Goal: Information Seeking & Learning: Understand process/instructions

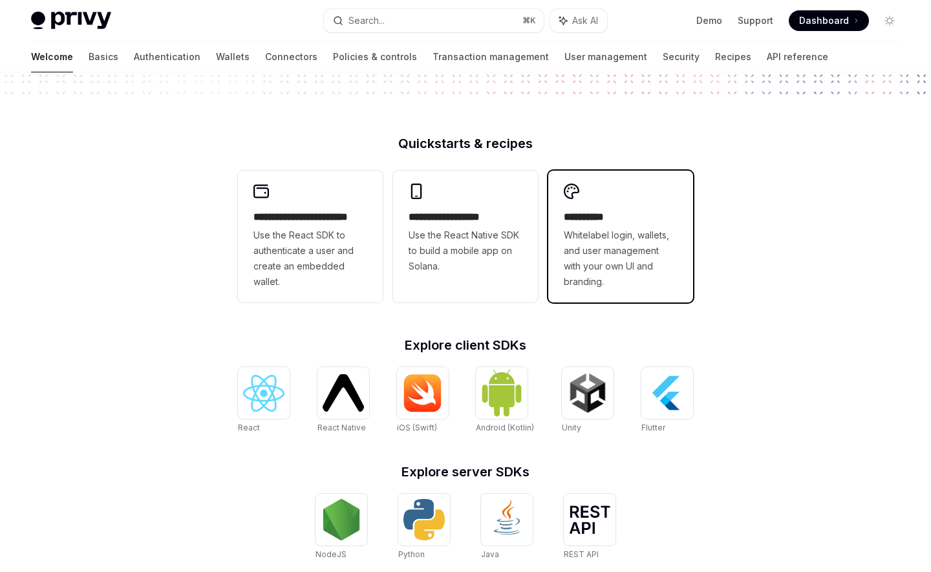
scroll to position [272, 0]
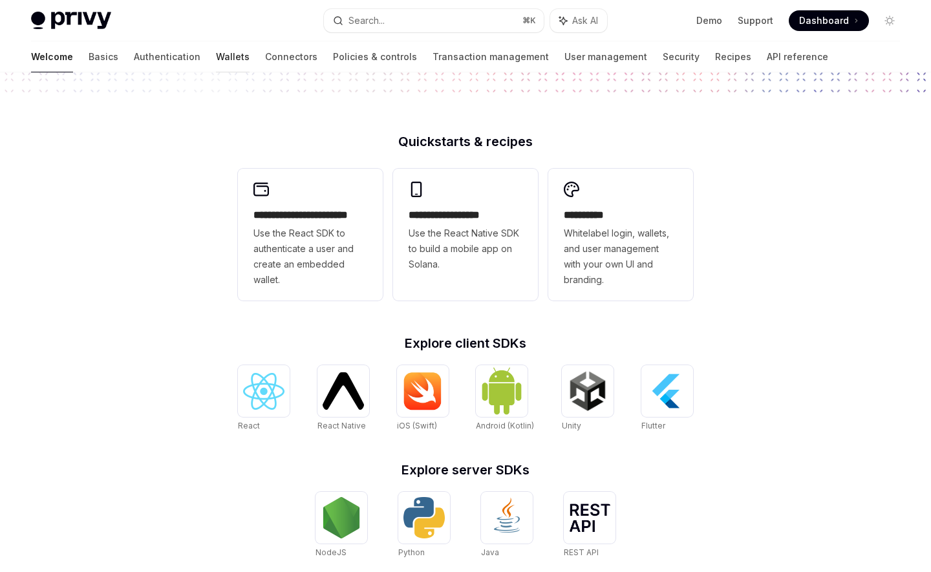
click at [216, 57] on link "Wallets" at bounding box center [233, 56] width 34 height 31
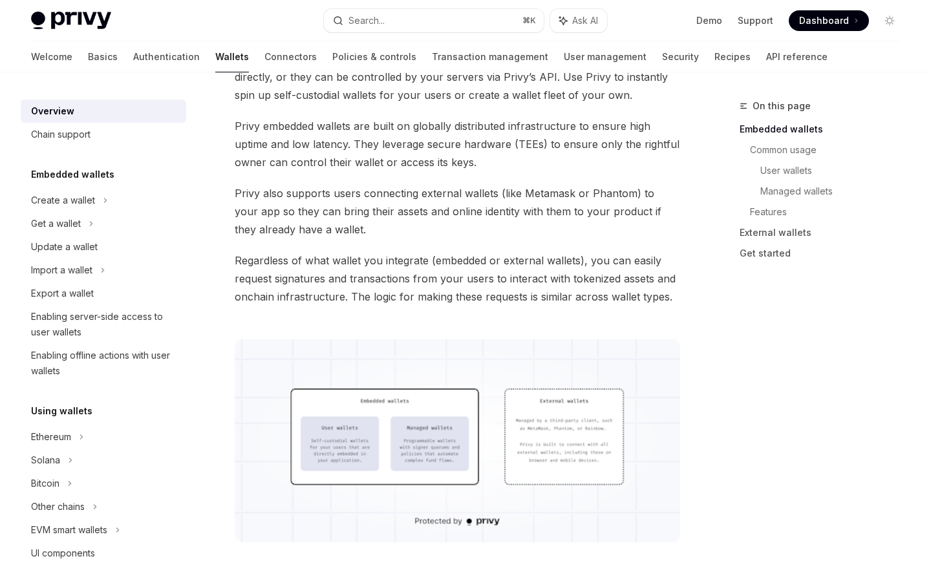
scroll to position [181, 0]
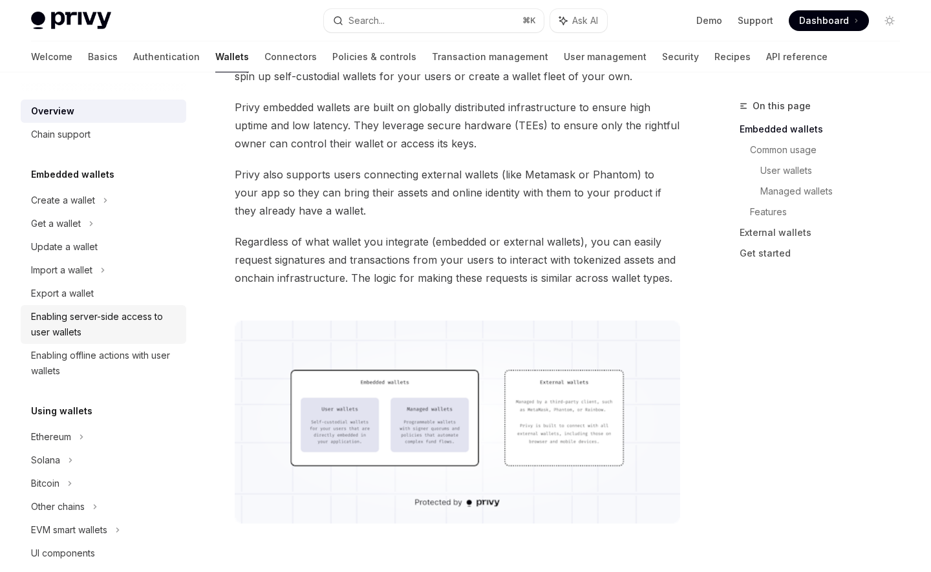
click at [105, 306] on link "Enabling server-side access to user wallets" at bounding box center [103, 324] width 165 height 39
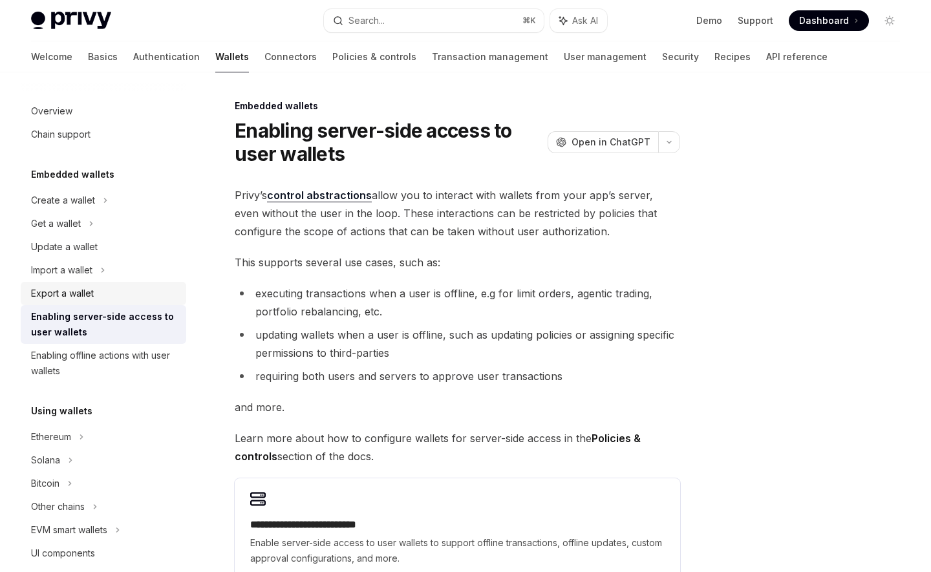
click at [104, 299] on div "Export a wallet" at bounding box center [104, 294] width 147 height 16
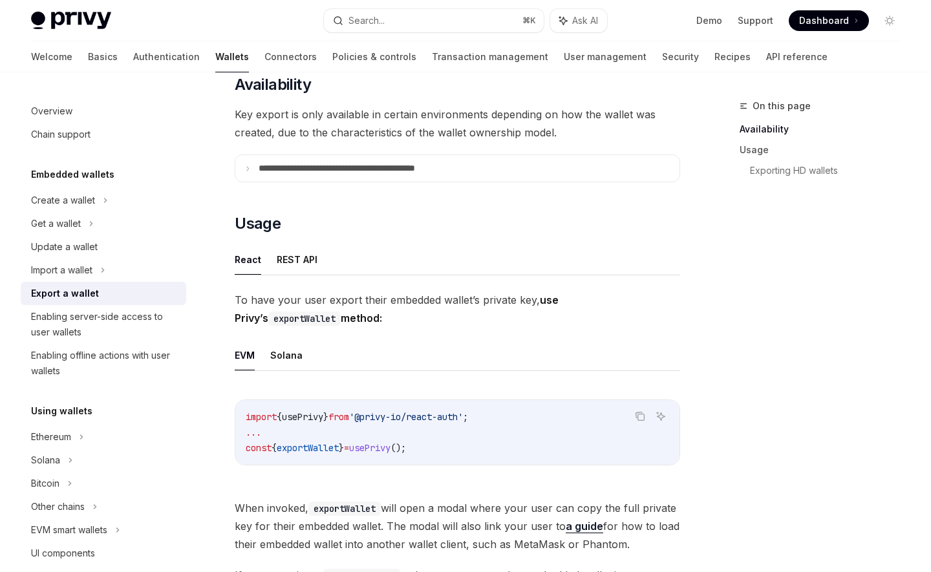
scroll to position [176, 0]
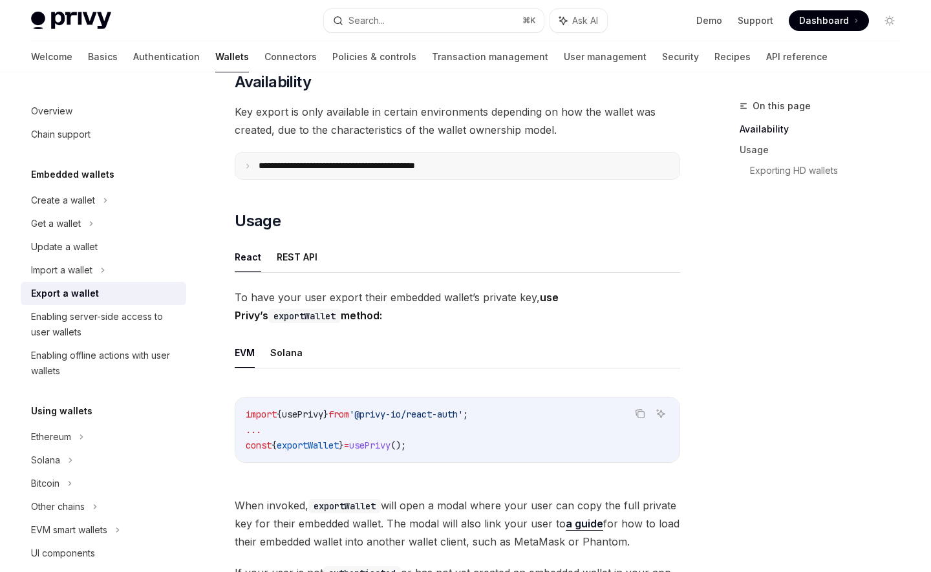
click at [371, 164] on p "**********" at bounding box center [365, 165] width 213 height 11
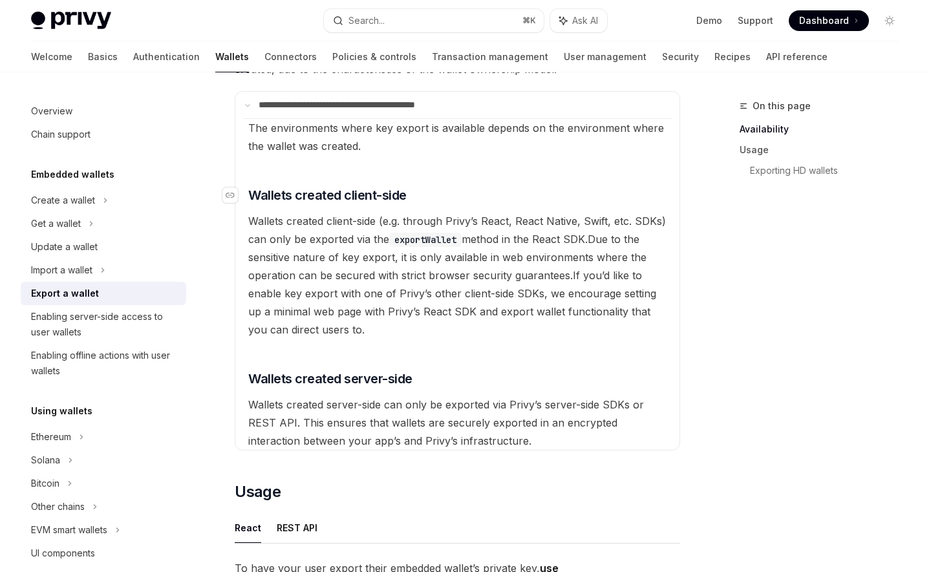
click at [350, 195] on span "Wallets created client-side" at bounding box center [327, 195] width 158 height 18
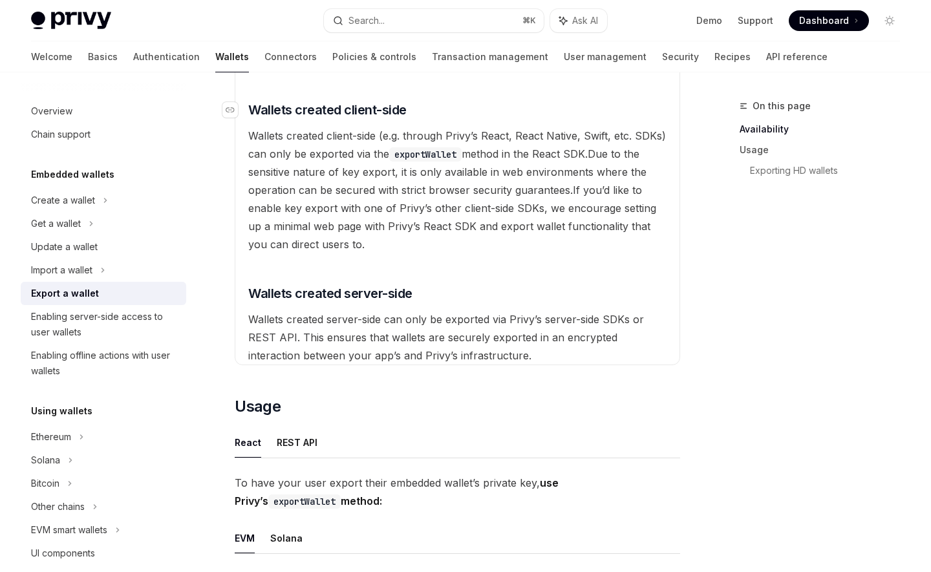
click at [350, 195] on available\ "The environments where key export is available depends on the environment where…" at bounding box center [457, 199] width 429 height 332
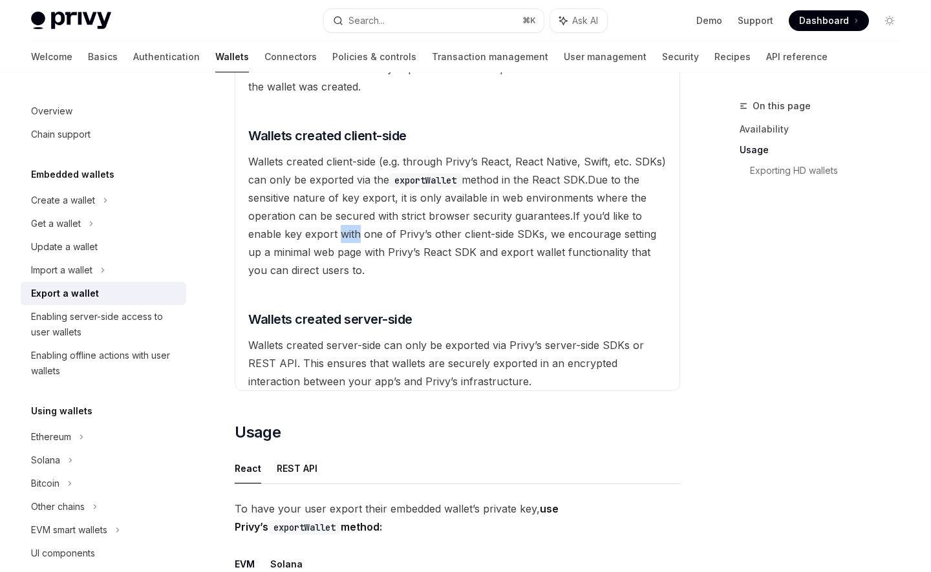
scroll to position [287, 0]
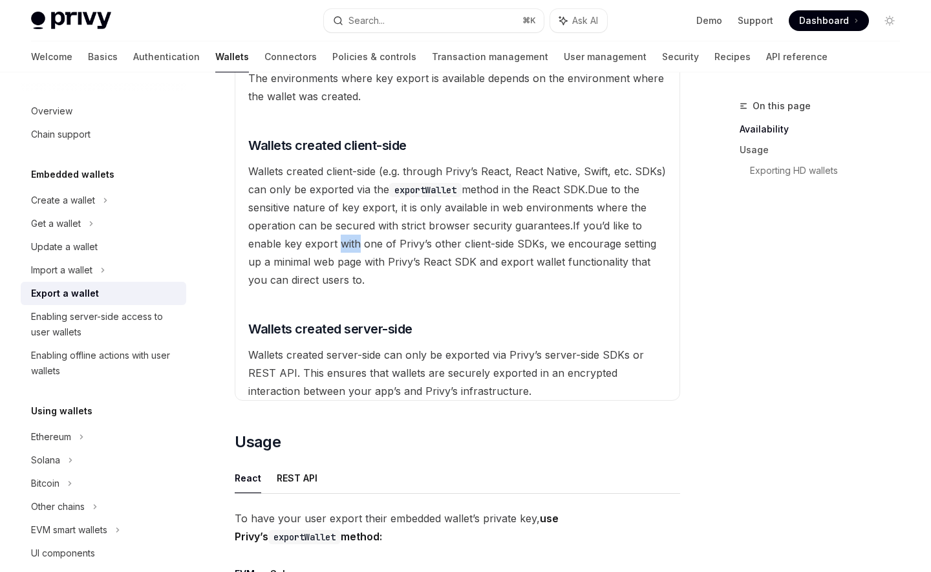
click at [343, 177] on span "Wallets created client-side (e.g. through Privy’s React, React Native, Swift, e…" at bounding box center [457, 180] width 418 height 31
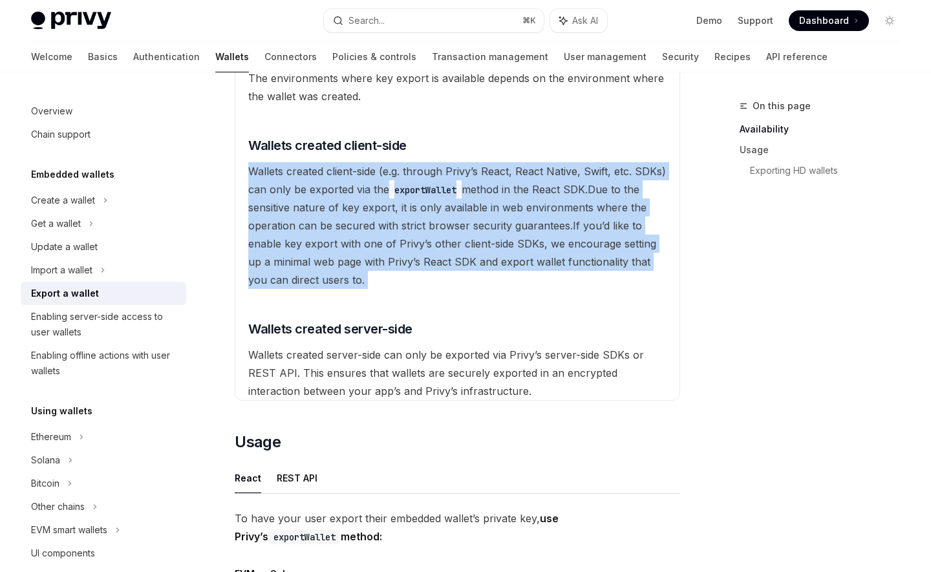
click at [347, 243] on span "If you’d like to enable key export with one of Privy’s other client-side SDKs, …" at bounding box center [452, 252] width 408 height 67
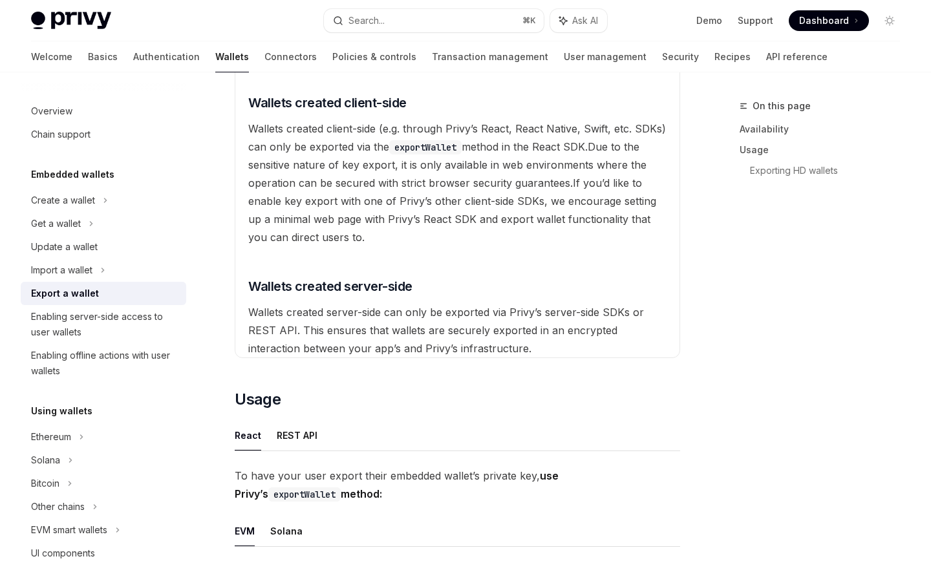
scroll to position [342, 0]
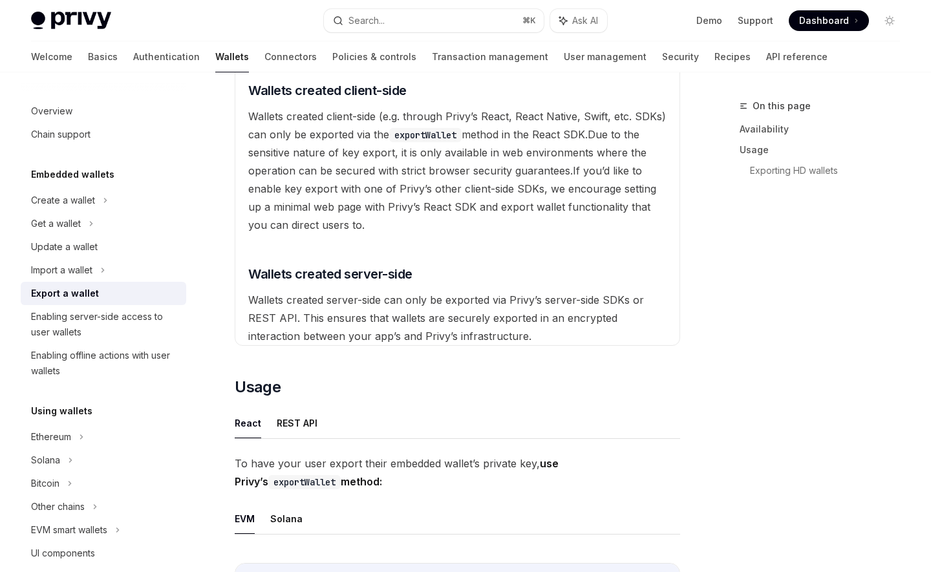
click at [324, 325] on available\ "The environments where key export is available depends on the environment where…" at bounding box center [457, 180] width 429 height 332
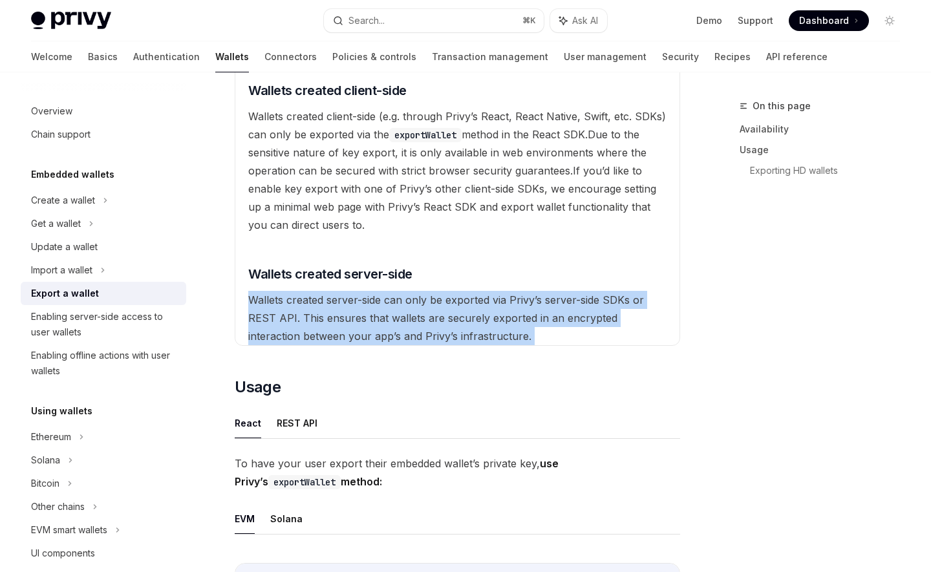
click at [335, 290] on available\ "The environments where key export is available depends on the environment where…" at bounding box center [457, 180] width 429 height 332
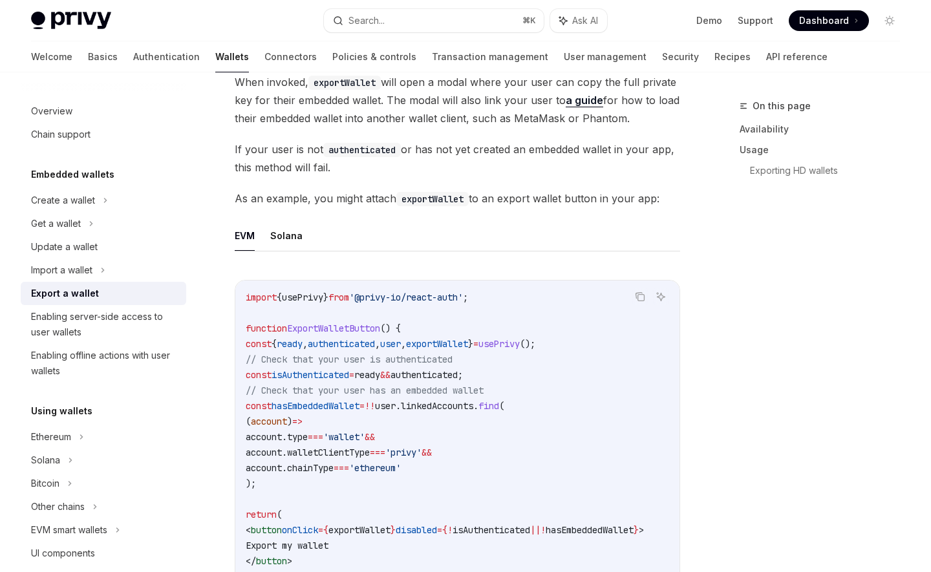
scroll to position [959, 0]
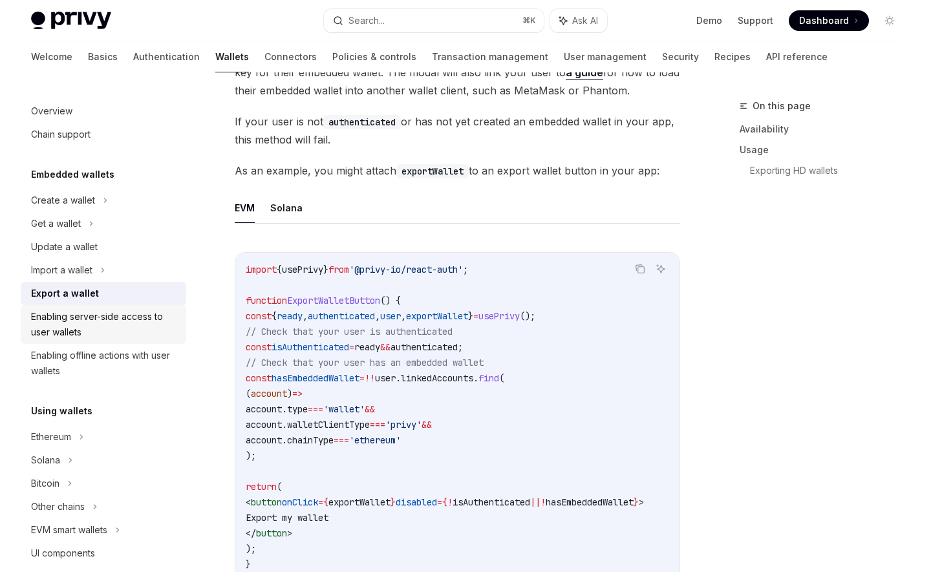
click at [116, 326] on div "Enabling server-side access to user wallets" at bounding box center [104, 324] width 147 height 31
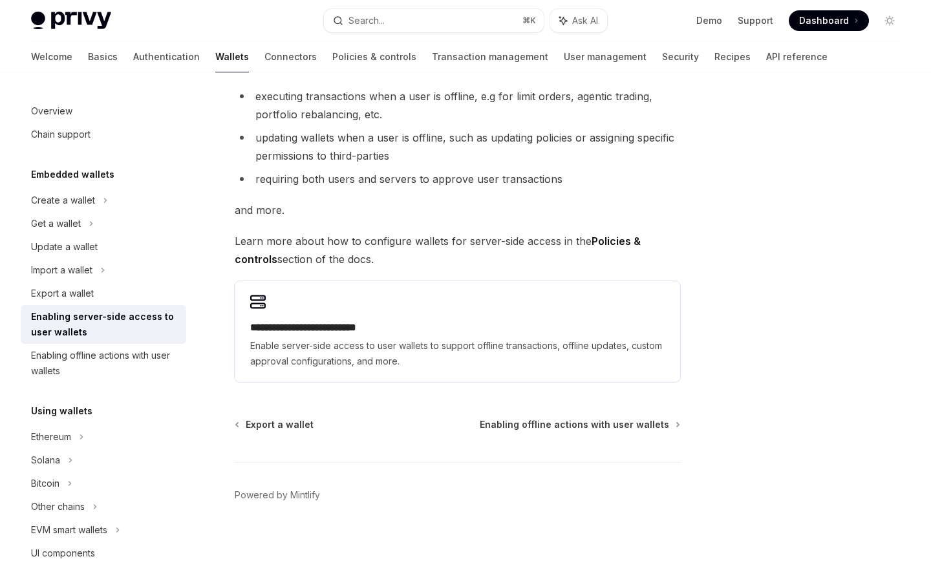
scroll to position [199, 0]
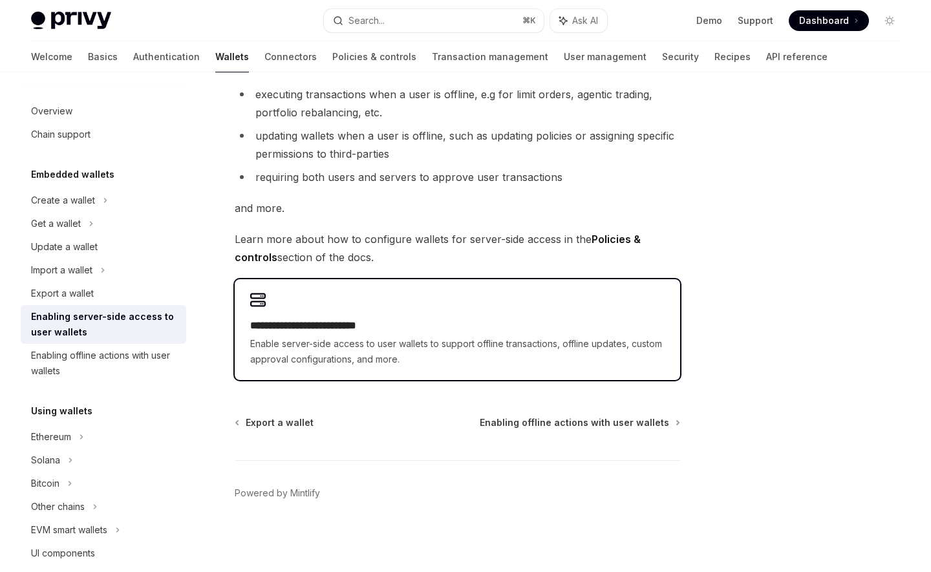
click at [377, 335] on div "**********" at bounding box center [457, 342] width 414 height 49
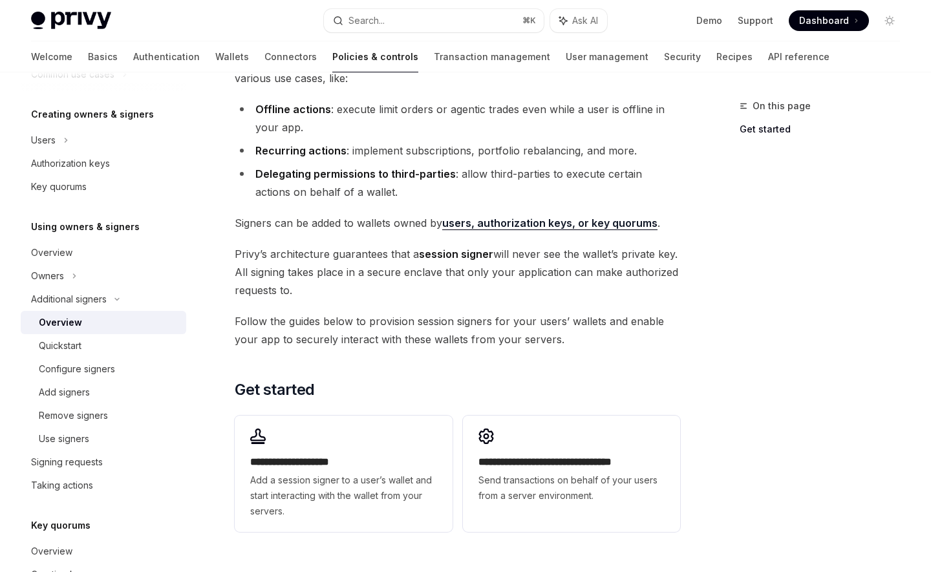
scroll to position [145, 0]
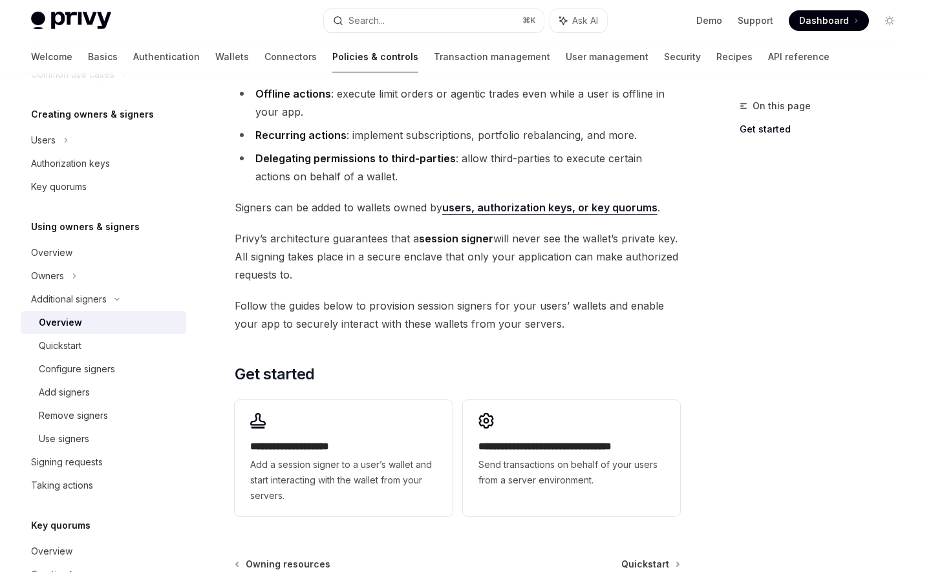
click at [351, 246] on span "[PERSON_NAME]’s architecture guarantees that a session signer will never see th…" at bounding box center [457, 256] width 445 height 54
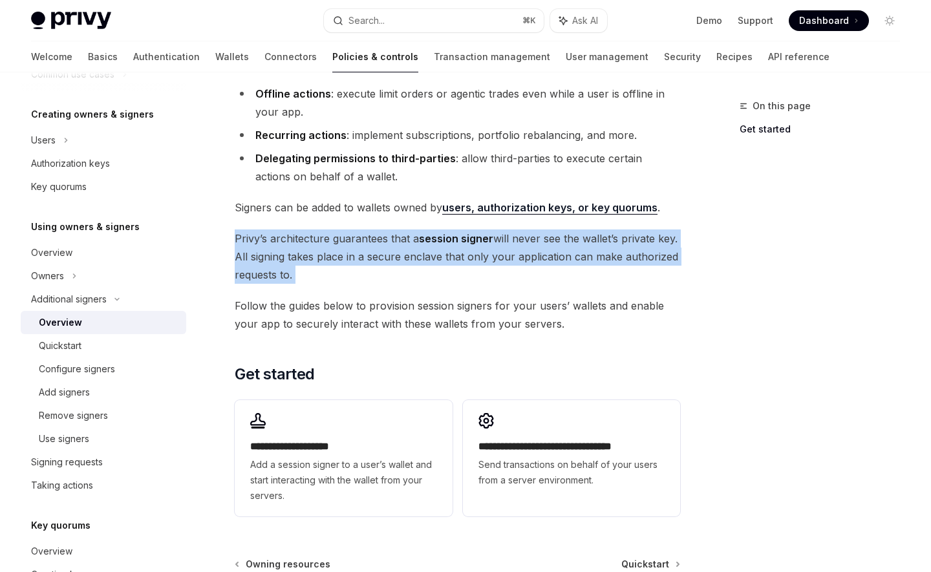
click at [351, 246] on span "[PERSON_NAME]’s architecture guarantees that a session signer will never see th…" at bounding box center [457, 256] width 445 height 54
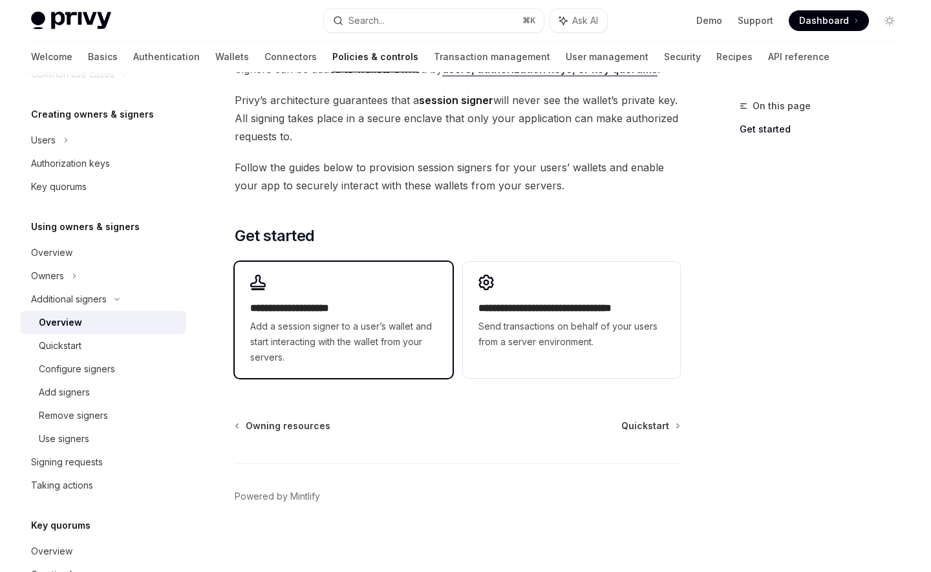
scroll to position [287, 0]
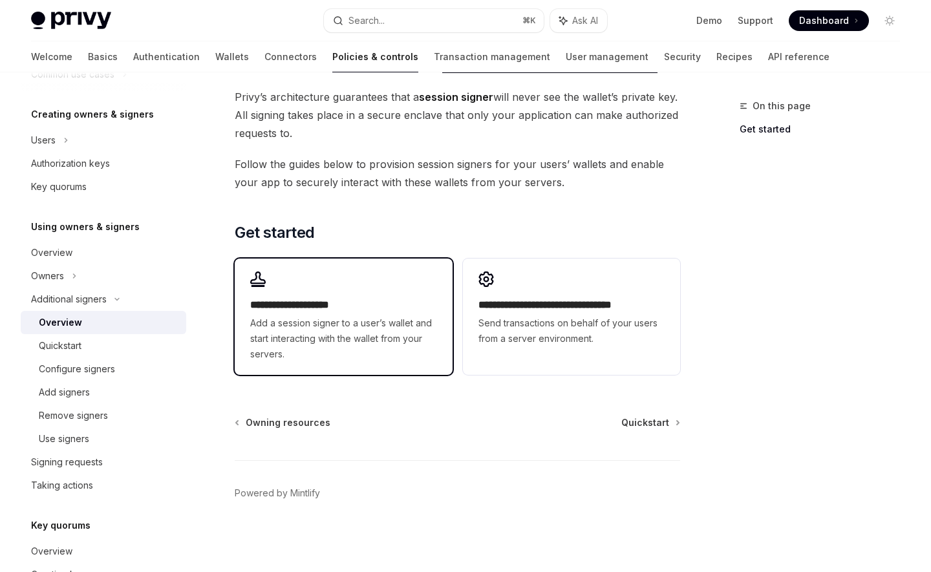
click at [373, 313] on div "**********" at bounding box center [343, 329] width 186 height 65
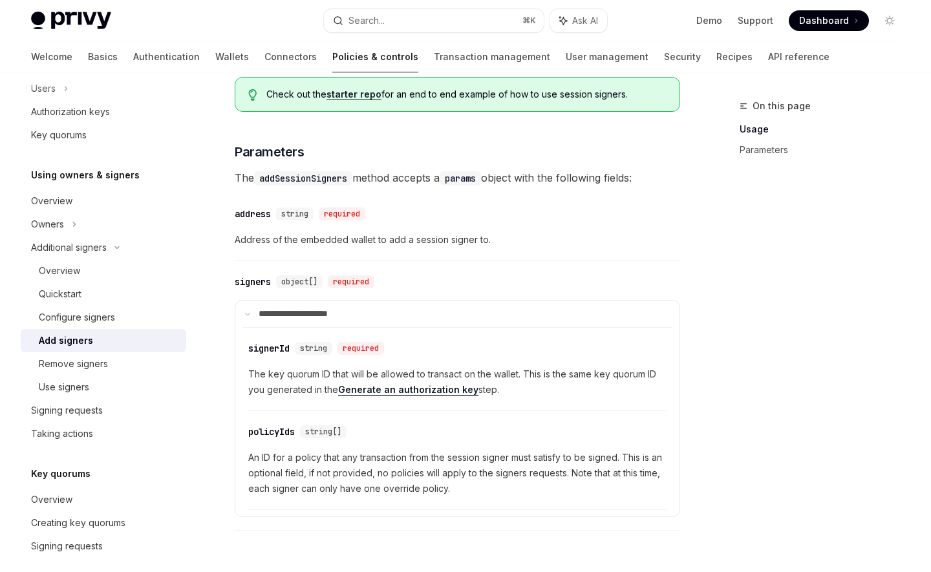
scroll to position [314, 0]
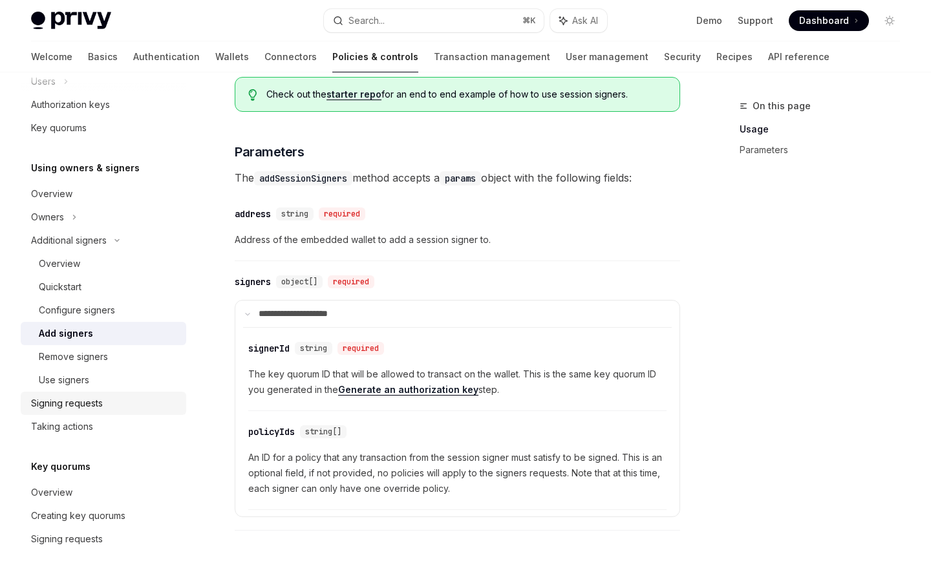
click at [98, 401] on div "Signing requests" at bounding box center [67, 404] width 72 height 16
type textarea "*"
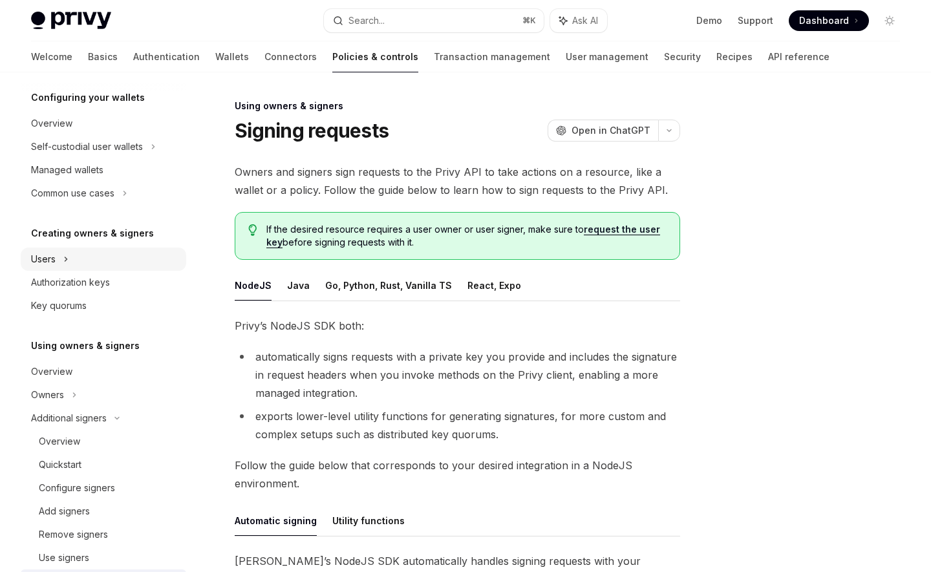
scroll to position [147, 0]
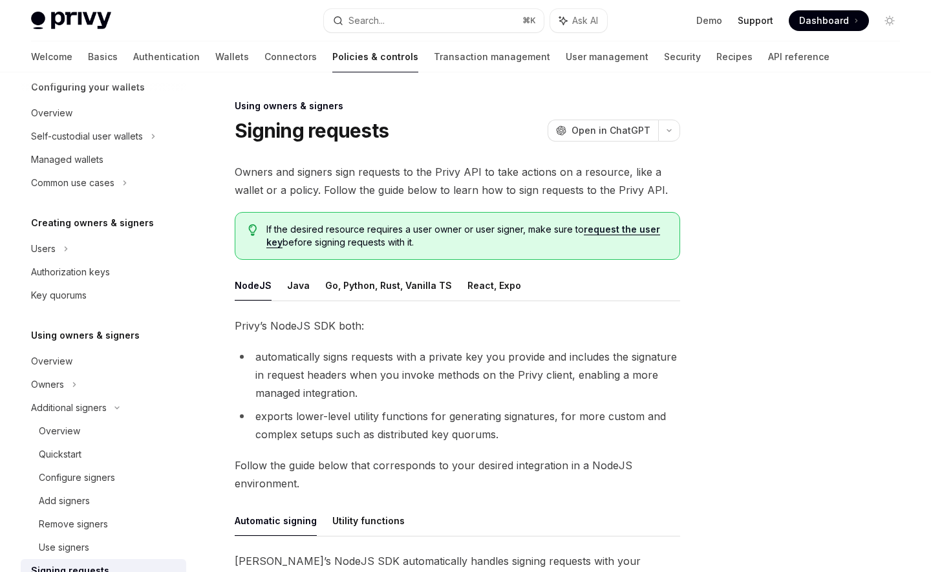
click at [759, 17] on link "Support" at bounding box center [756, 20] width 36 height 13
